Goal: Contribute content

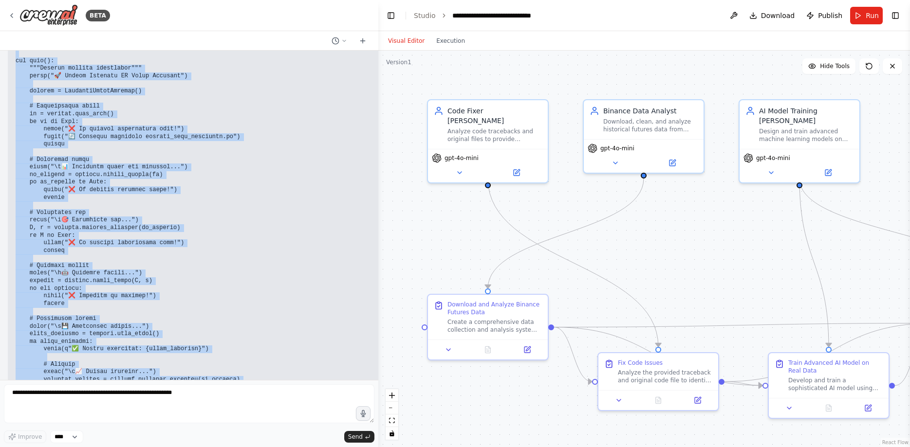
scroll to position [32882, 0]
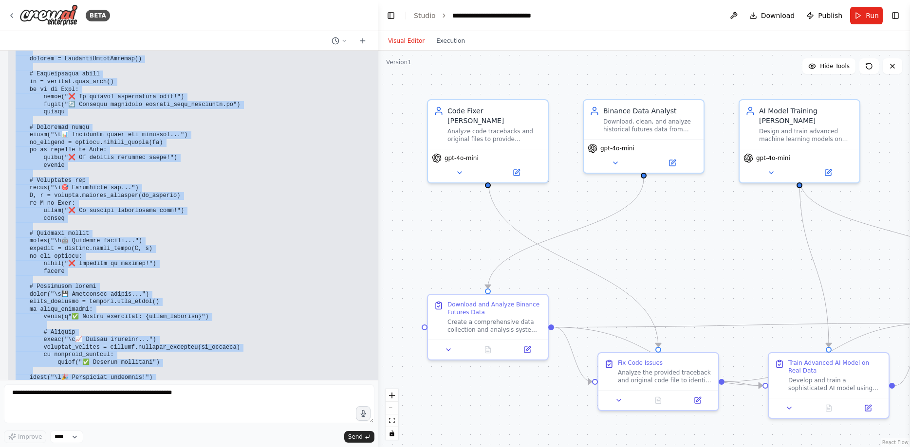
drag, startPoint x: 15, startPoint y: 270, endPoint x: 79, endPoint y: 242, distance: 70.8
copy code "loremi dolors am co adipis elits do ei tempor incidi utla etdolor.magna_aliquae…"
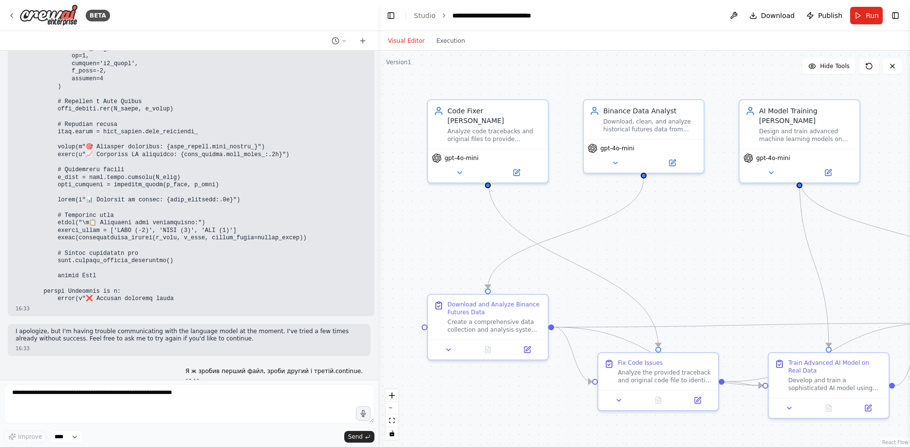
scroll to position [30182, 0]
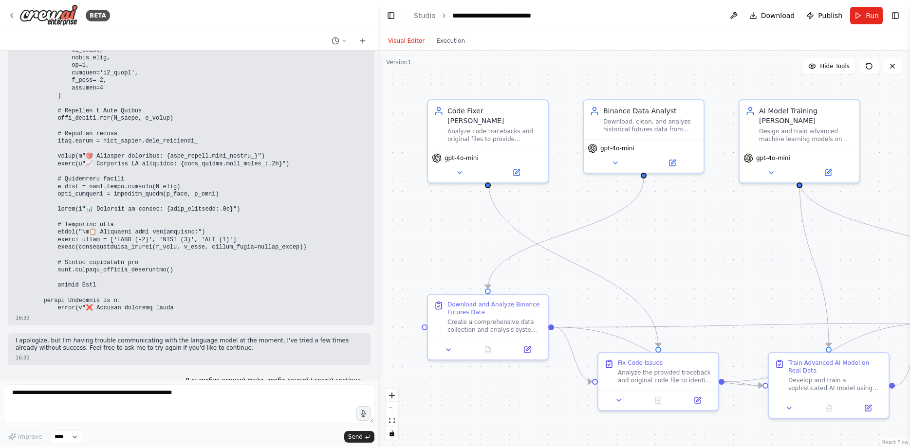
click at [155, 445] on p "Файл: model_trainer_enhanced.py" at bounding box center [200, 449] width 368 height 8
drag, startPoint x: 34, startPoint y: 260, endPoint x: 118, endPoint y: 260, distance: 83.7
click at [118, 445] on p "Файл: model_trainer_enhanced.py" at bounding box center [200, 449] width 368 height 8
copy code "model_trainer_enhanced.py"
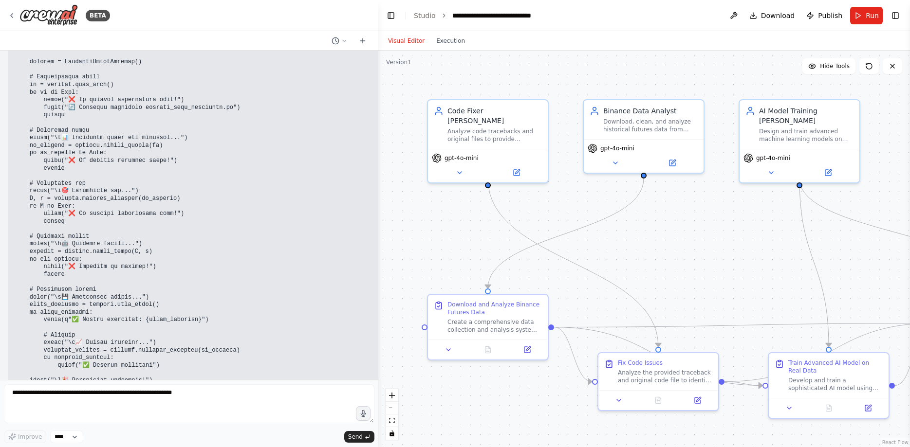
scroll to position [32882, 0]
click at [361, 415] on icon "button" at bounding box center [363, 413] width 5 height 7
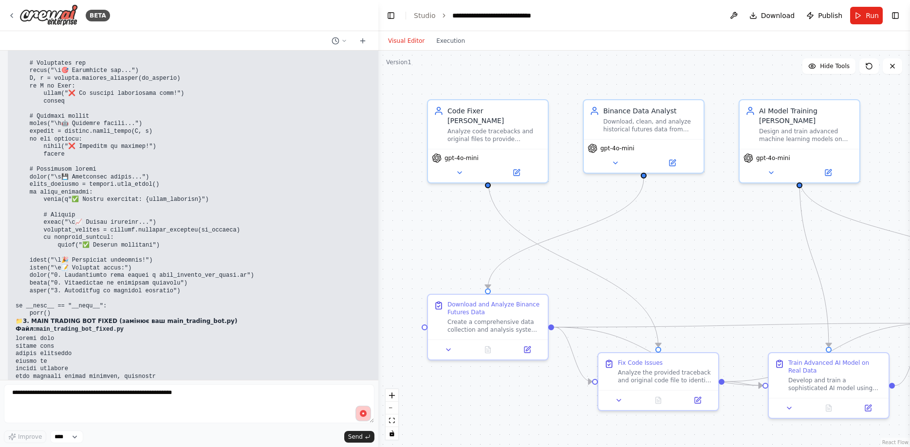
scroll to position [33005, 0]
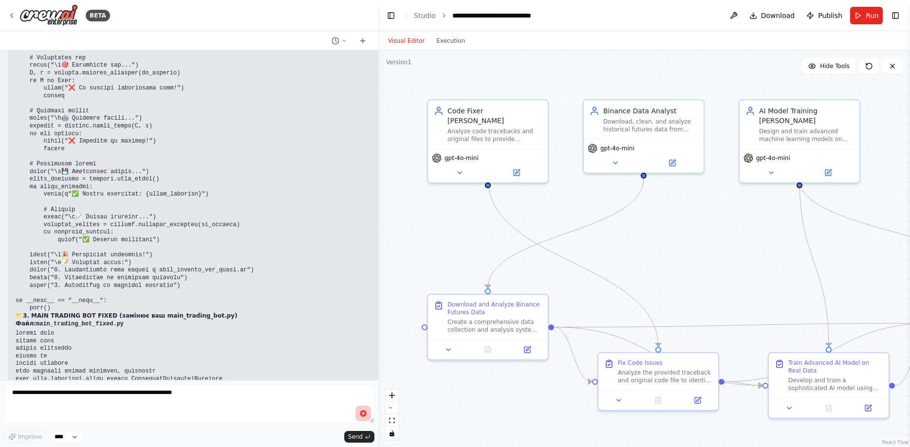
click at [364, 413] on circle "button" at bounding box center [363, 414] width 10 height 10
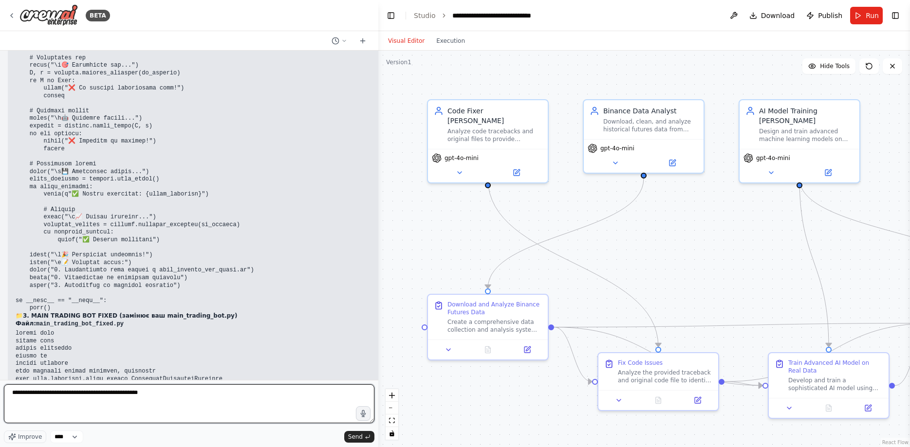
type textarea "**********"
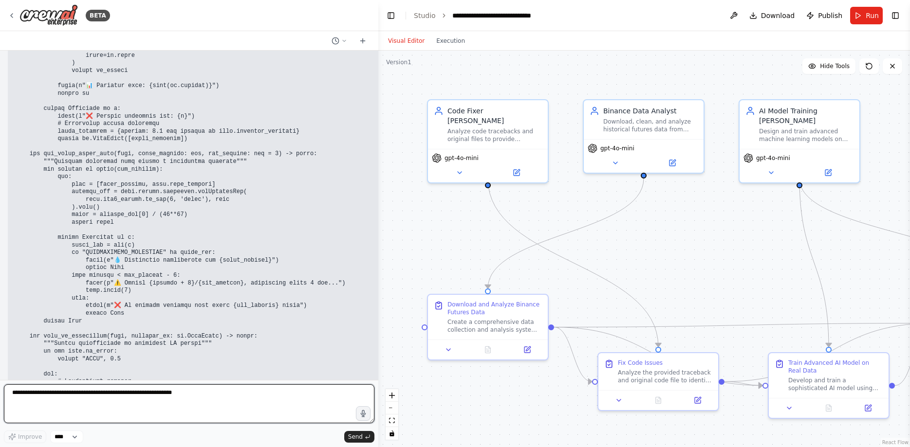
scroll to position [36485, 0]
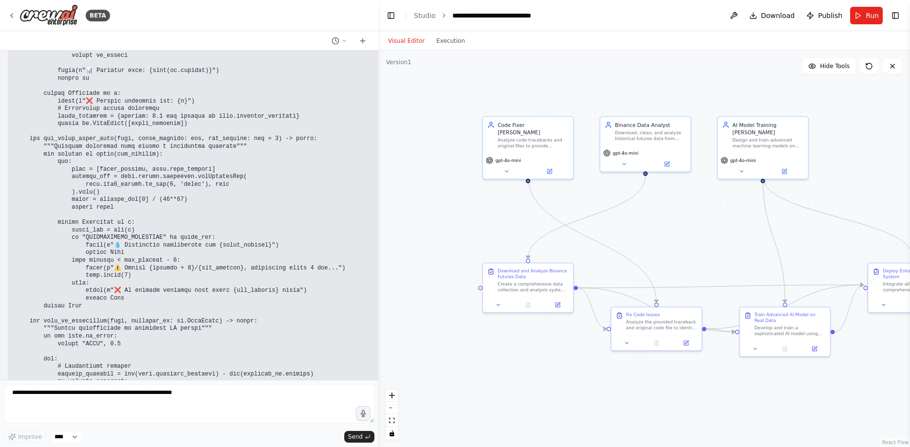
drag, startPoint x: 84, startPoint y: 316, endPoint x: 73, endPoint y: 323, distance: 13.5
drag, startPoint x: 363, startPoint y: 413, endPoint x: 360, endPoint y: 408, distance: 5.7
click at [363, 412] on icon "button" at bounding box center [363, 414] width 11 height 11
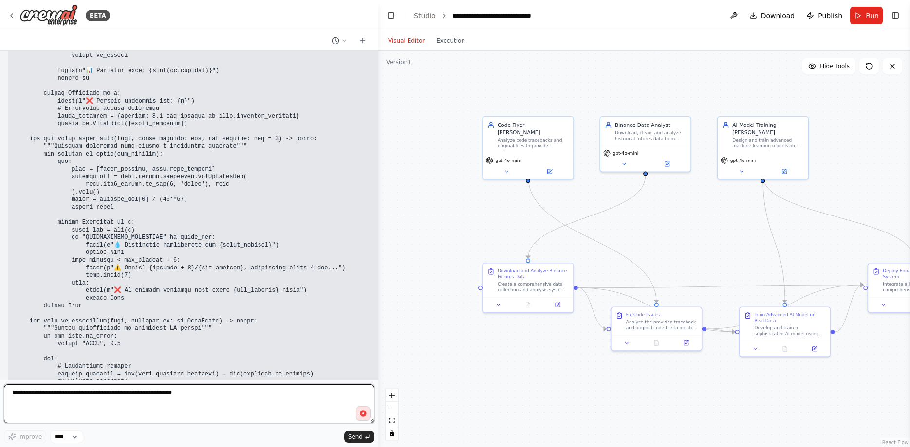
click at [355, 416] on textarea at bounding box center [189, 404] width 371 height 39
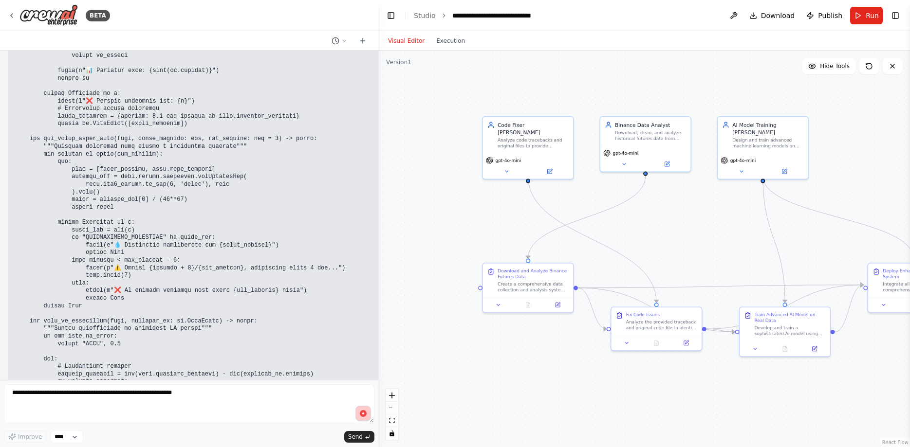
click at [361, 414] on circle "button" at bounding box center [362, 413] width 9 height 9
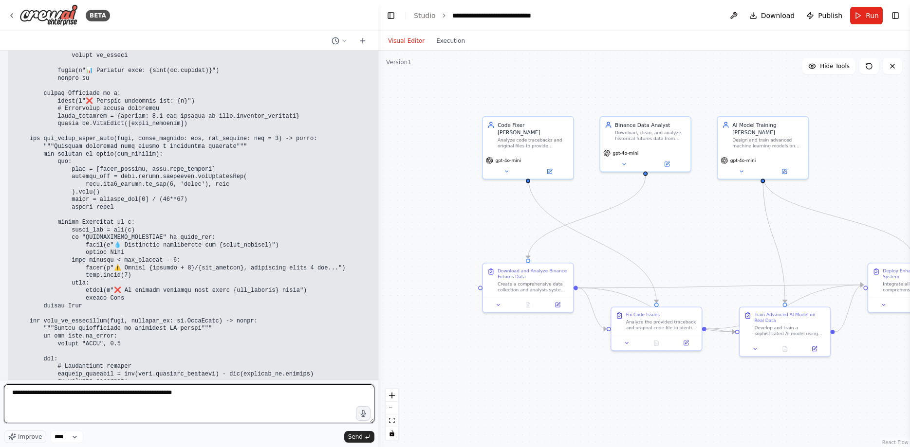
type textarea "**********"
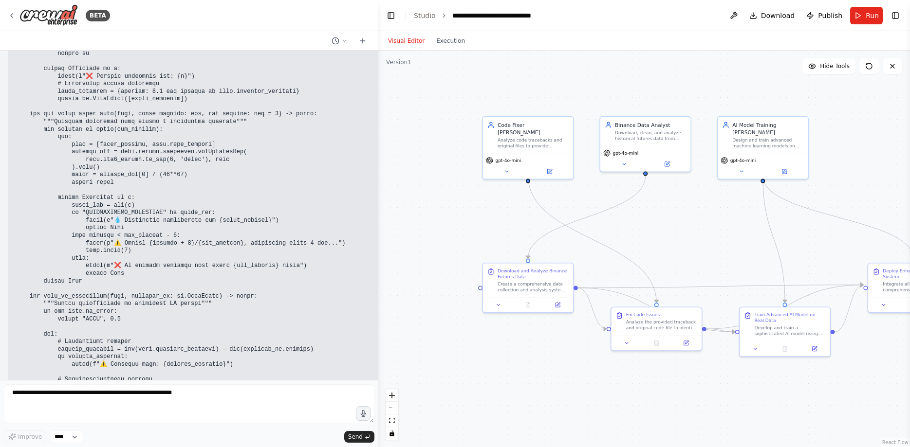
scroll to position [36542, 0]
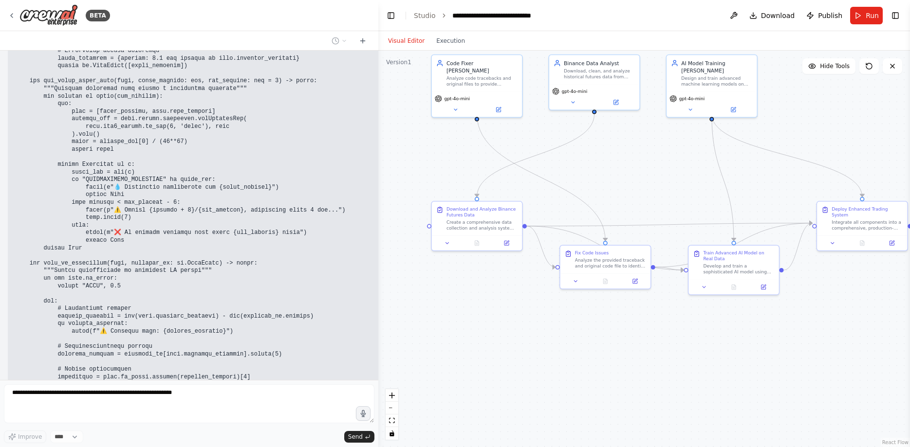
drag, startPoint x: 741, startPoint y: 254, endPoint x: 711, endPoint y: 202, distance: 59.5
click at [712, 200] on div ".deletable-edge-delete-btn { width: 20px; height: 20px; border: 0px solid #ffff…" at bounding box center [644, 249] width 532 height 397
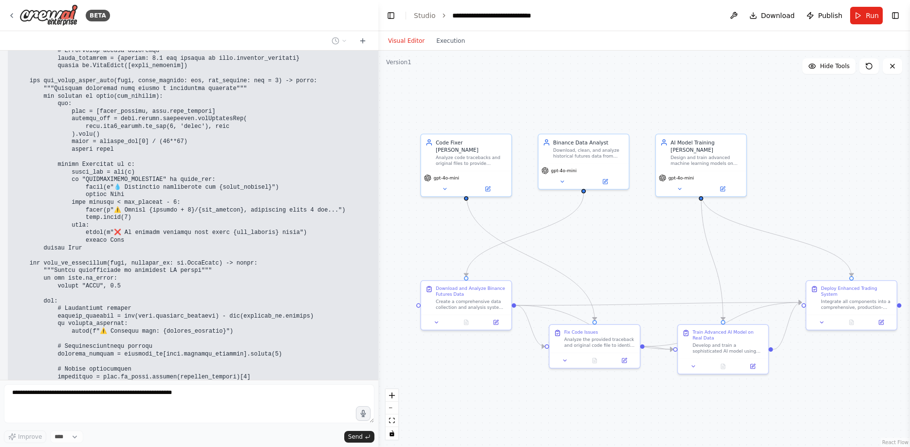
drag, startPoint x: 782, startPoint y: 189, endPoint x: 752, endPoint y: 261, distance: 77.7
click at [752, 261] on div ".deletable-edge-delete-btn { width: 20px; height: 20px; border: 0px solid #ffff…" at bounding box center [644, 249] width 532 height 397
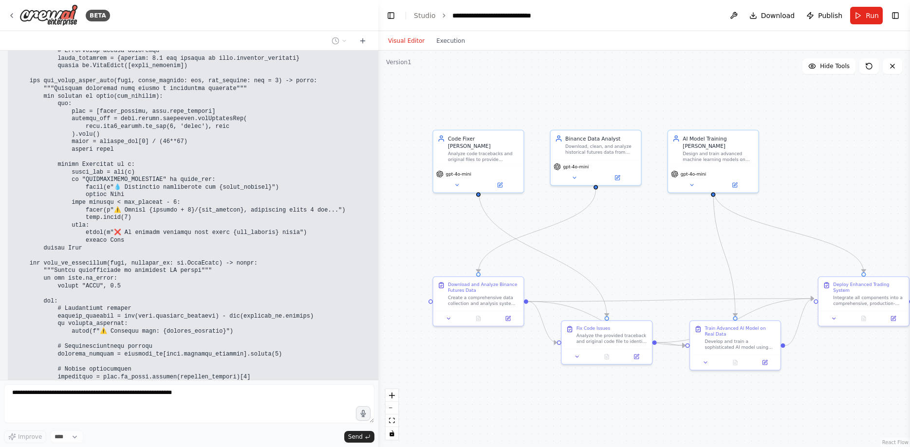
drag, startPoint x: 837, startPoint y: 170, endPoint x: 849, endPoint y: 167, distance: 12.8
click at [849, 167] on div ".deletable-edge-delete-btn { width: 20px; height: 20px; border: 0px solid #ffff…" at bounding box center [644, 249] width 532 height 397
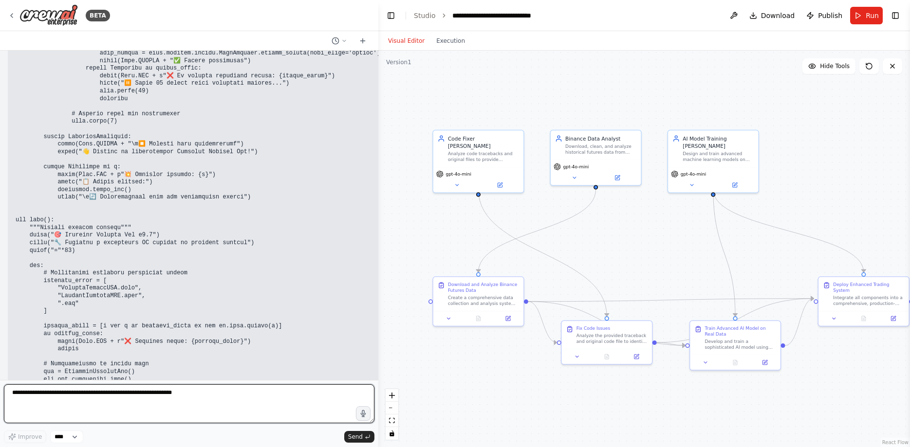
scroll to position [38866, 0]
